Goal: Task Accomplishment & Management: Complete application form

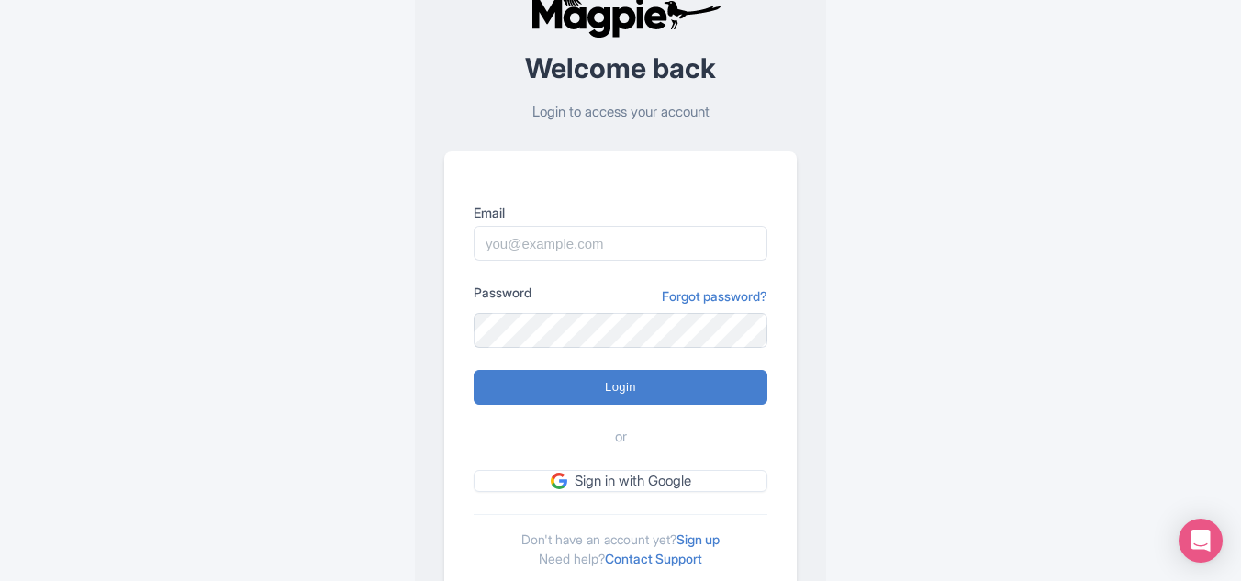
scroll to position [107, 0]
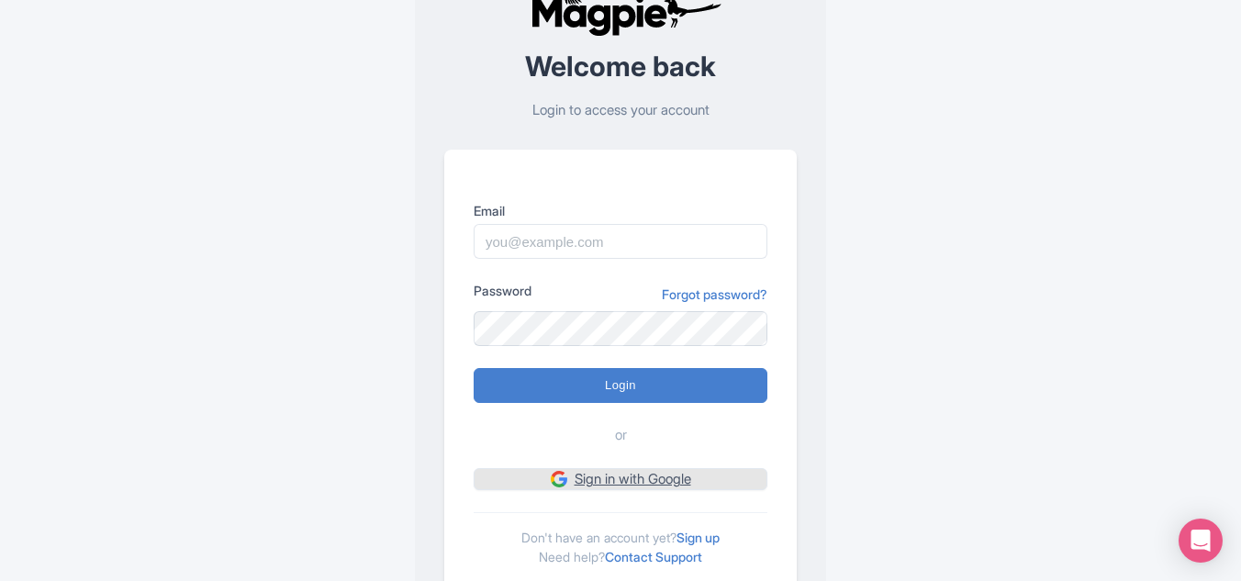
click at [576, 468] on link "Sign in with Google" at bounding box center [621, 479] width 294 height 23
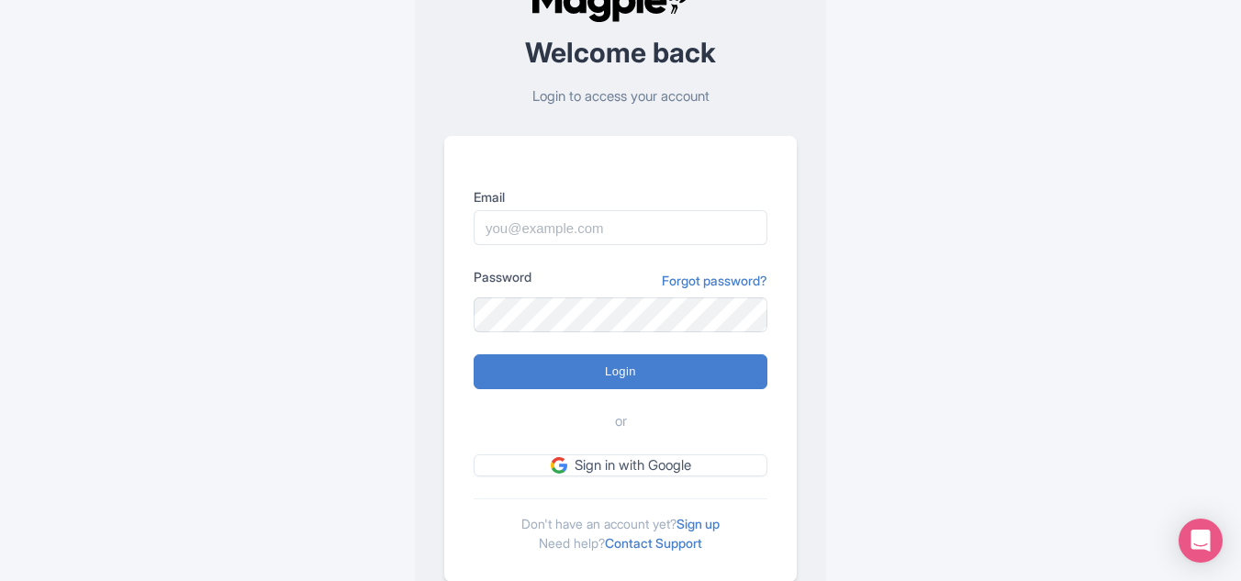
scroll to position [122, 0]
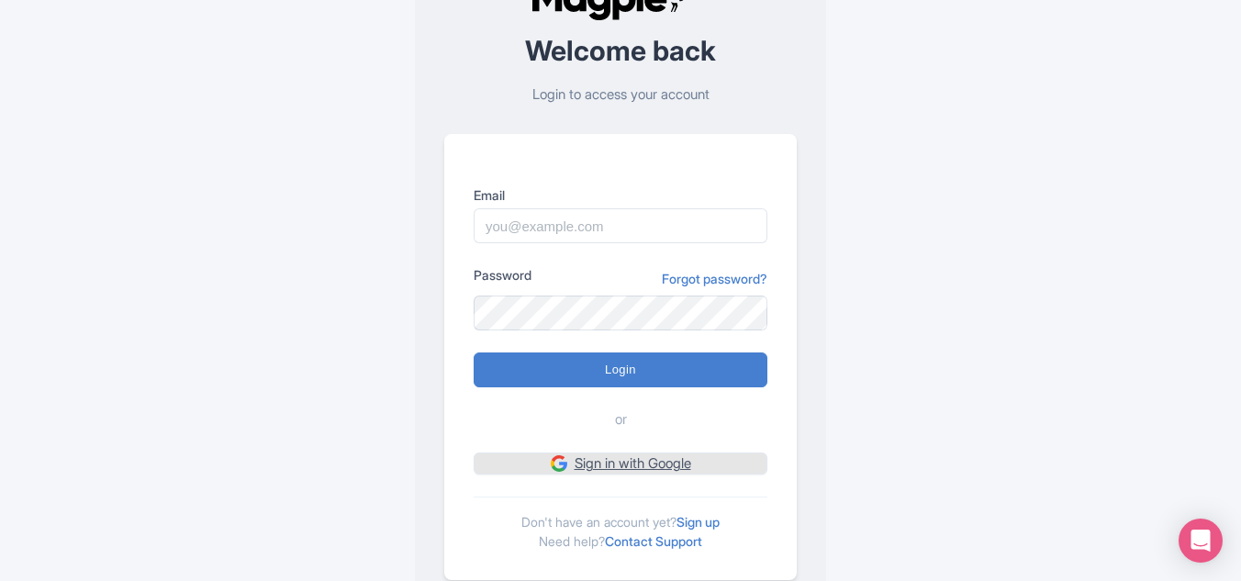
click at [600, 466] on link "Sign in with Google" at bounding box center [621, 464] width 294 height 23
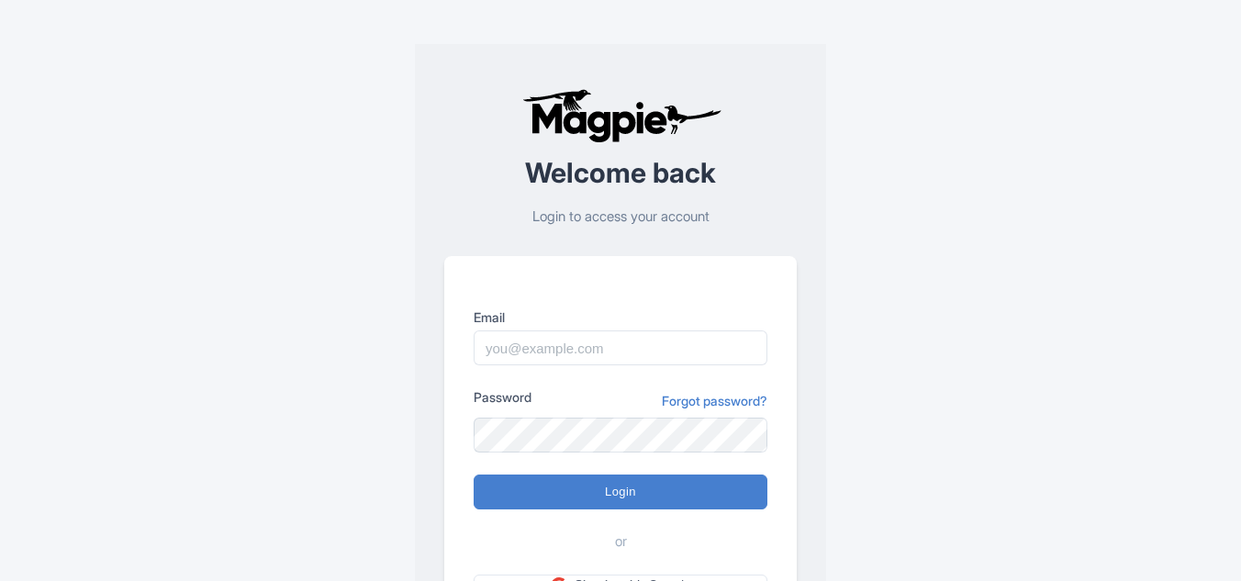
scroll to position [122, 0]
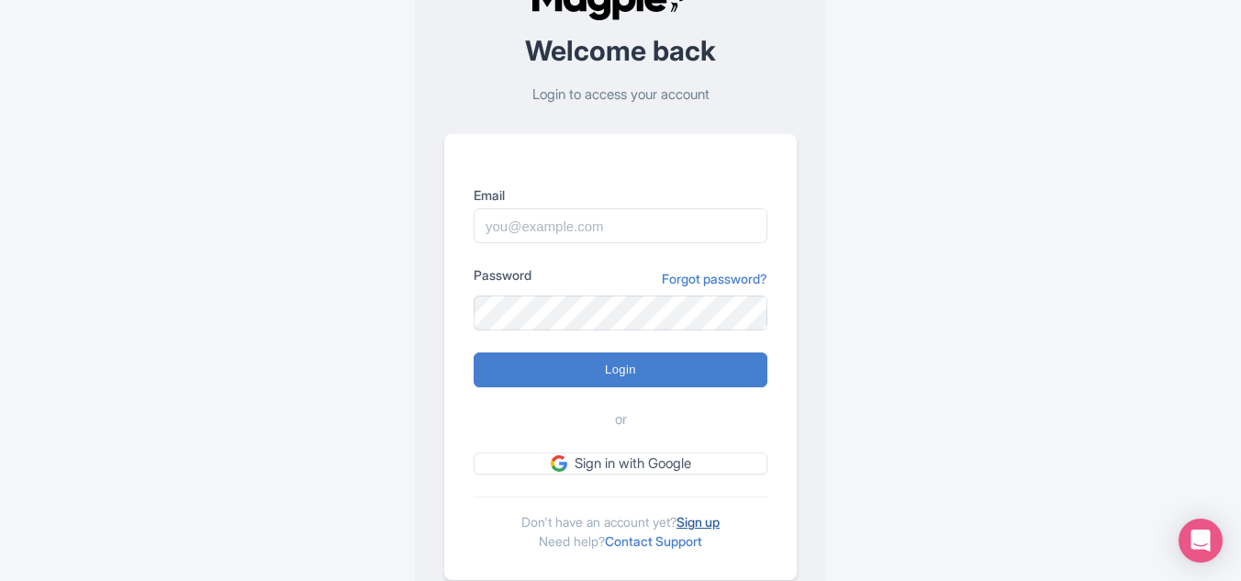
click at [698, 517] on link "Sign up" at bounding box center [698, 522] width 43 height 16
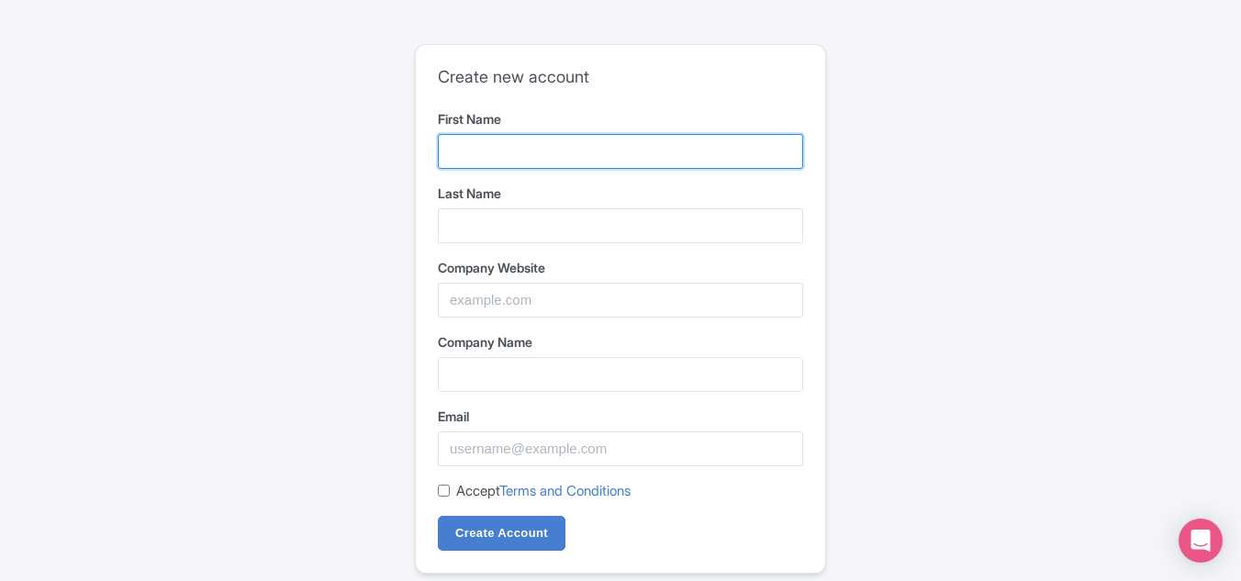
click at [480, 145] on input "First Name" at bounding box center [620, 151] width 365 height 35
type input "Arya"
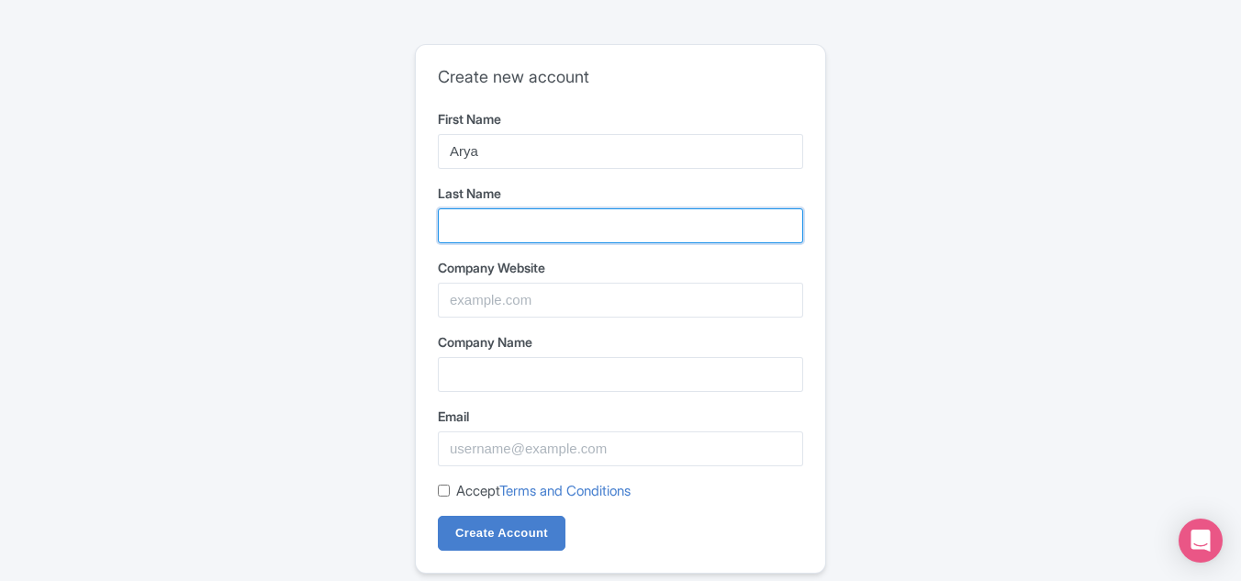
click at [495, 208] on input "Last Name" at bounding box center [620, 225] width 365 height 35
type input "Gupta"
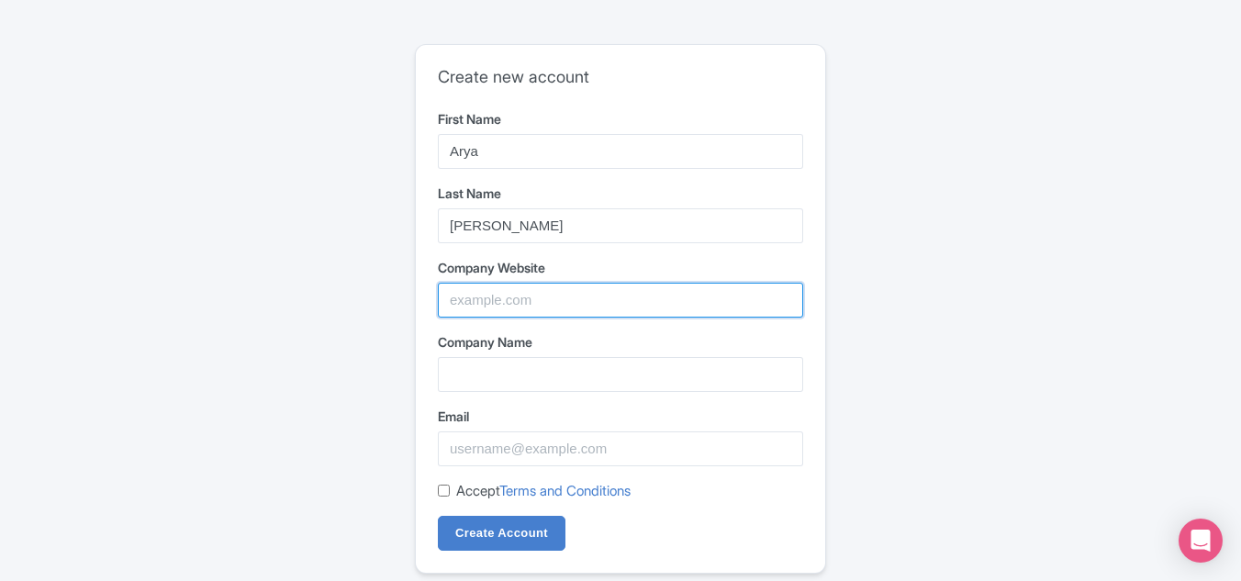
click at [487, 296] on input "Company Website" at bounding box center [620, 300] width 365 height 35
type input "www.tajvoyagestour.com"
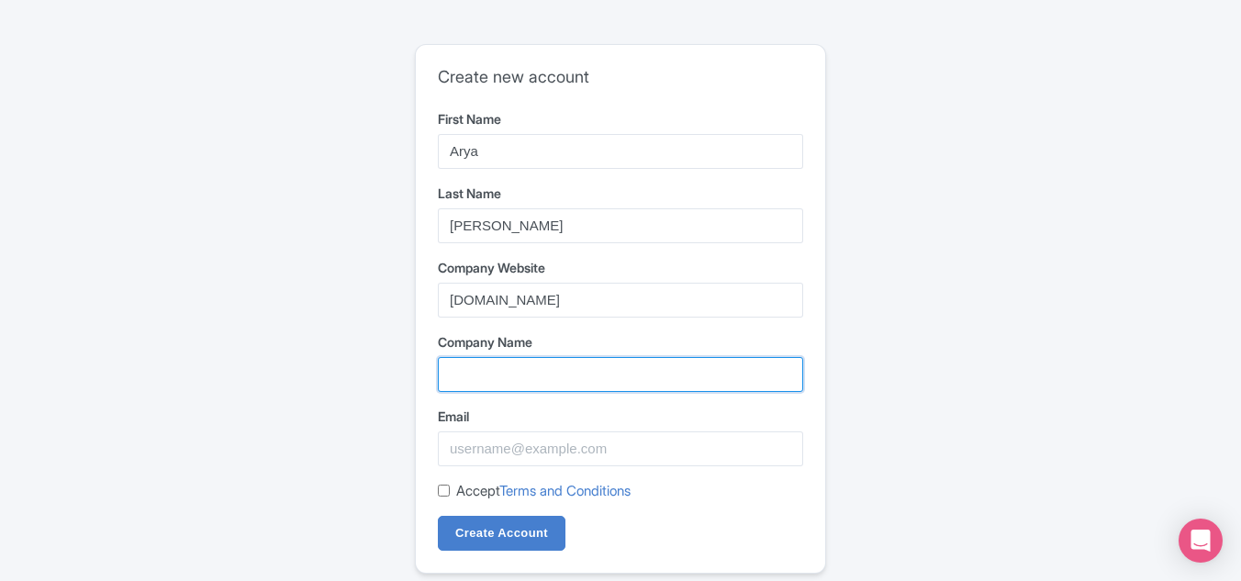
click at [493, 376] on input "Company Name" at bounding box center [620, 374] width 365 height 35
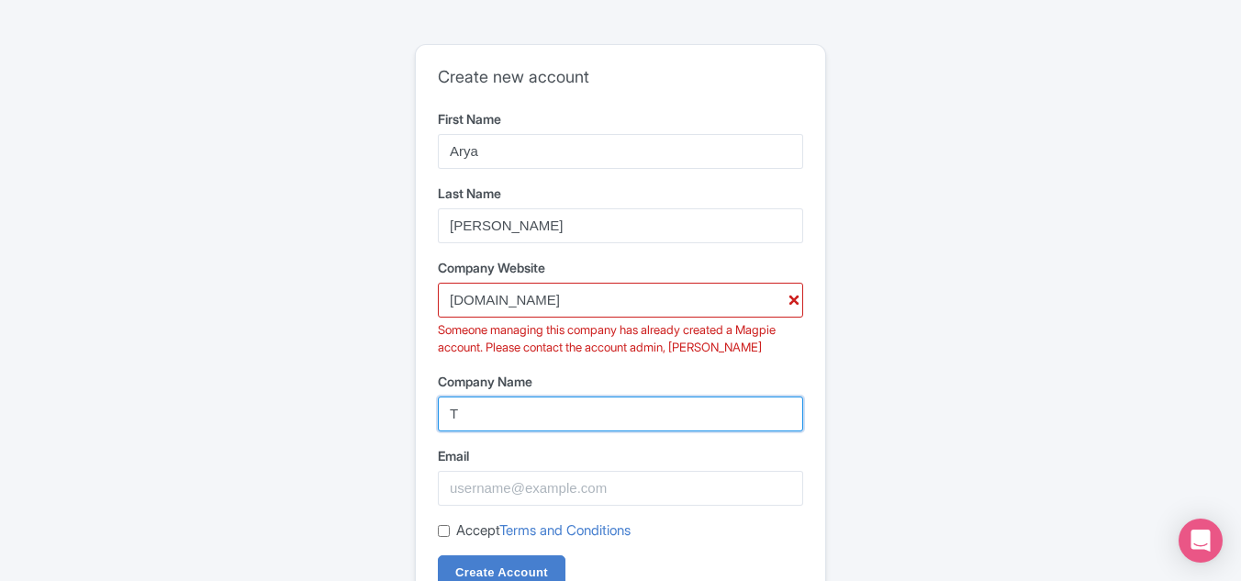
type input "T"
drag, startPoint x: 632, startPoint y: 302, endPoint x: 433, endPoint y: 306, distance: 198.4
click at [433, 306] on div "Create new account First Name Arya Last Name Gupta Company Website www.tajvoyag…" at bounding box center [621, 328] width 410 height 567
